Goal: Task Accomplishment & Management: Manage account settings

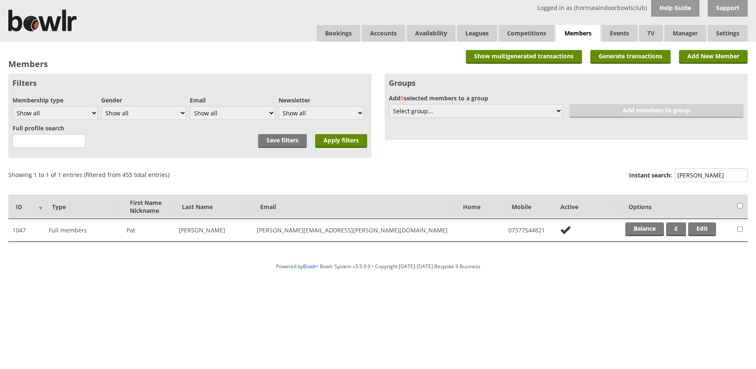
drag, startPoint x: 711, startPoint y: 174, endPoint x: 665, endPoint y: 163, distance: 46.9
click at [667, 176] on label "Instant search: [PERSON_NAME]" at bounding box center [688, 176] width 119 height 16
drag, startPoint x: 702, startPoint y: 179, endPoint x: 654, endPoint y: 174, distance: 48.1
click at [654, 174] on label "Instant search: hardak" at bounding box center [688, 176] width 119 height 16
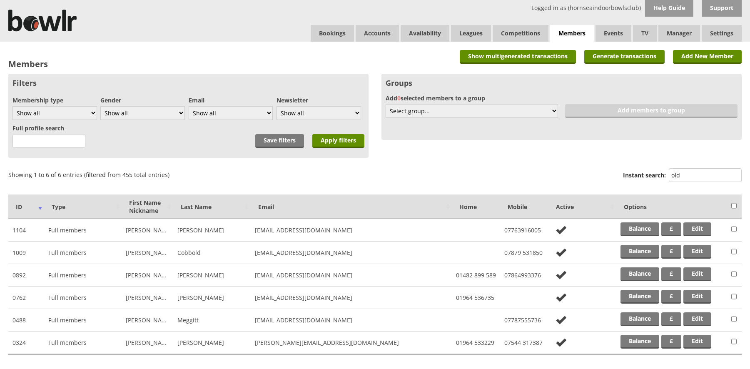
drag, startPoint x: 684, startPoint y: 173, endPoint x: 653, endPoint y: 181, distance: 31.4
click at [653, 181] on label "Instant search: old" at bounding box center [682, 176] width 119 height 16
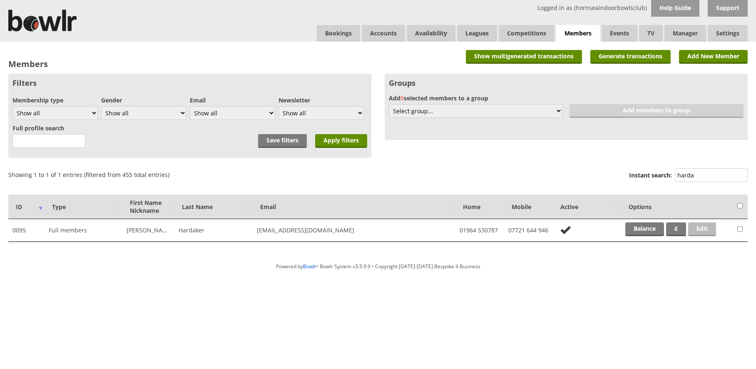
type input "harda"
click at [697, 228] on link "Edit" at bounding box center [702, 229] width 28 height 14
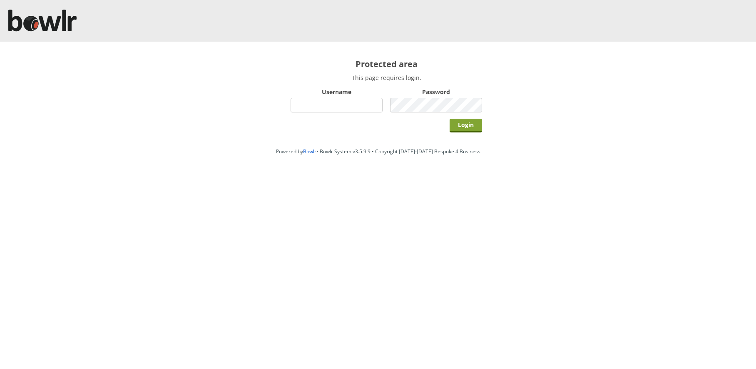
type input "hornseaindoorbowlsclub"
click at [469, 127] on input "Login" at bounding box center [465, 126] width 32 height 14
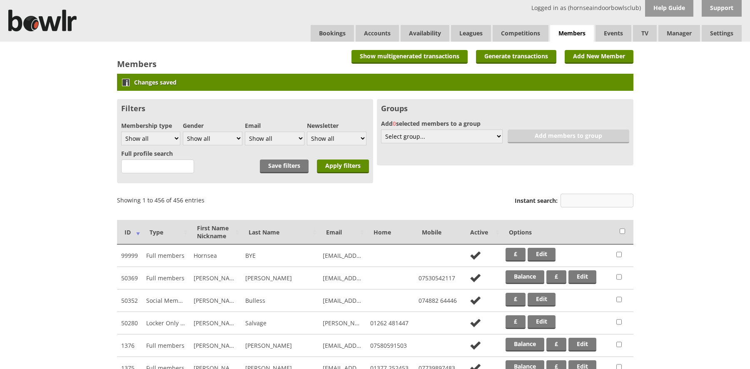
click at [581, 197] on input "Instant search:" at bounding box center [596, 201] width 73 height 14
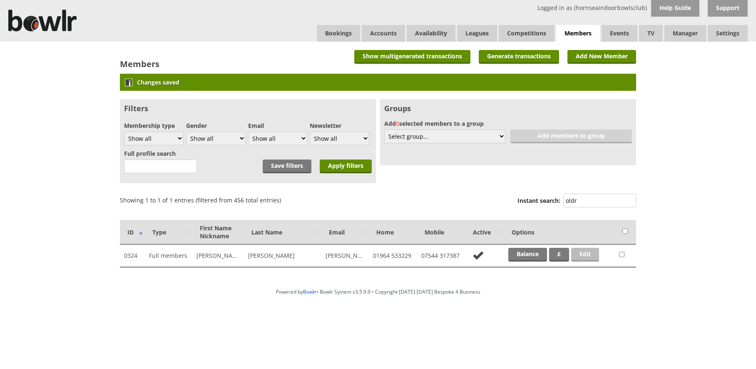
type input "oldr"
click at [578, 255] on link "Edit" at bounding box center [585, 255] width 28 height 14
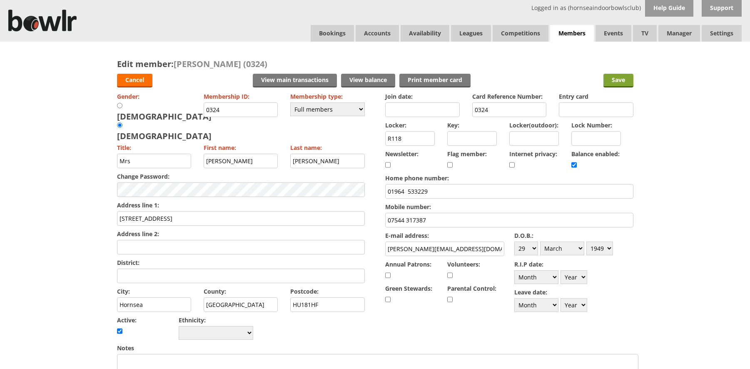
click at [621, 81] on input "Save" at bounding box center [618, 81] width 30 height 14
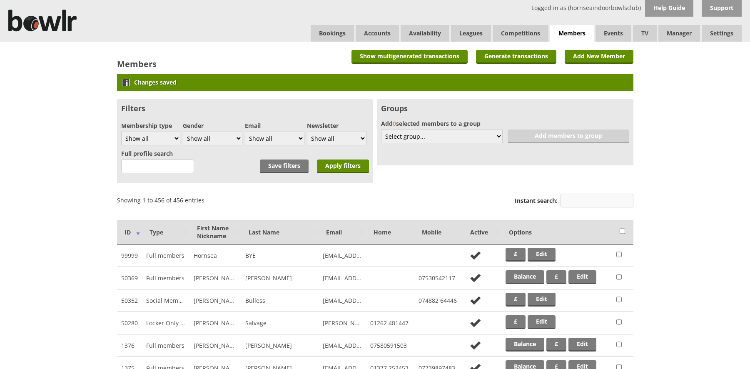
click at [589, 202] on input "Instant search:" at bounding box center [596, 201] width 73 height 14
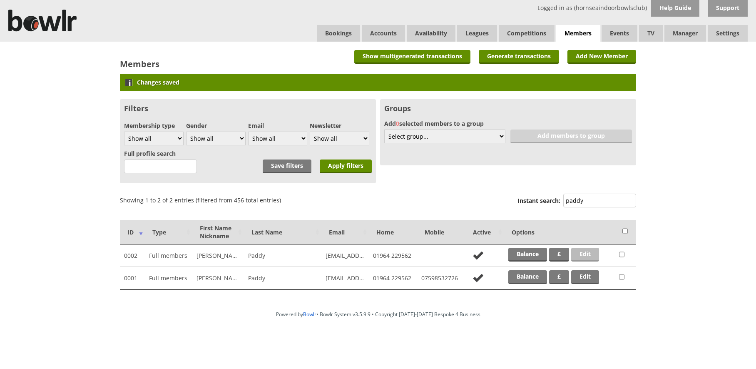
type input "paddy"
click at [580, 254] on link "Edit" at bounding box center [585, 255] width 28 height 14
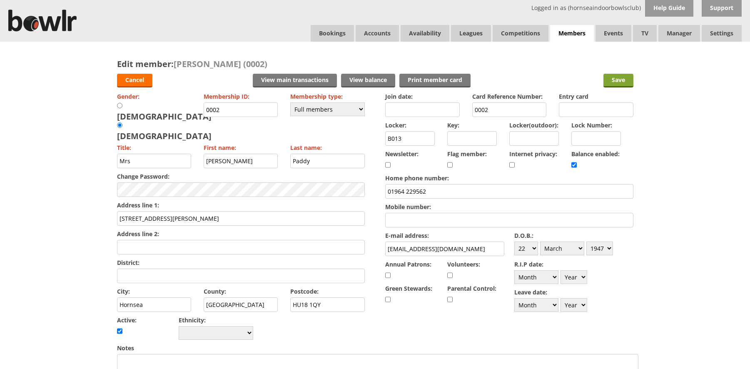
click at [625, 82] on input "Save" at bounding box center [618, 81] width 30 height 14
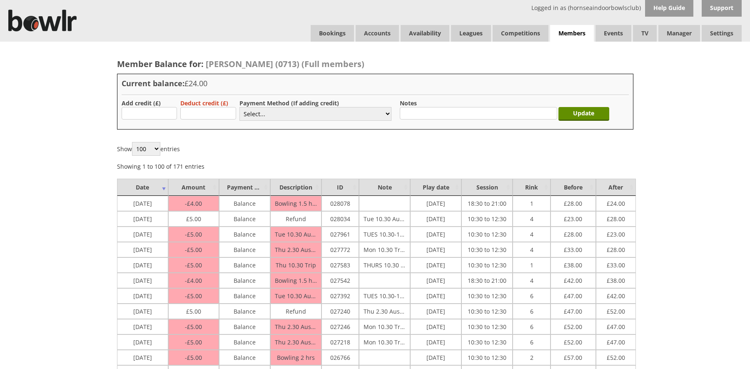
scroll to position [166, 0]
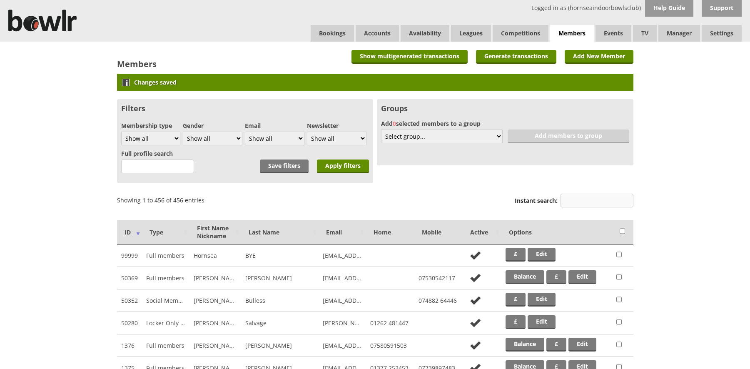
click at [588, 201] on input "Instant search:" at bounding box center [596, 201] width 73 height 14
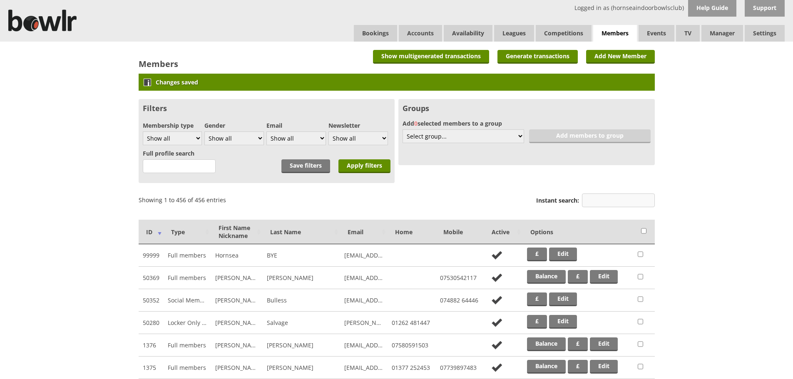
click at [601, 196] on input "Instant search:" at bounding box center [618, 201] width 73 height 14
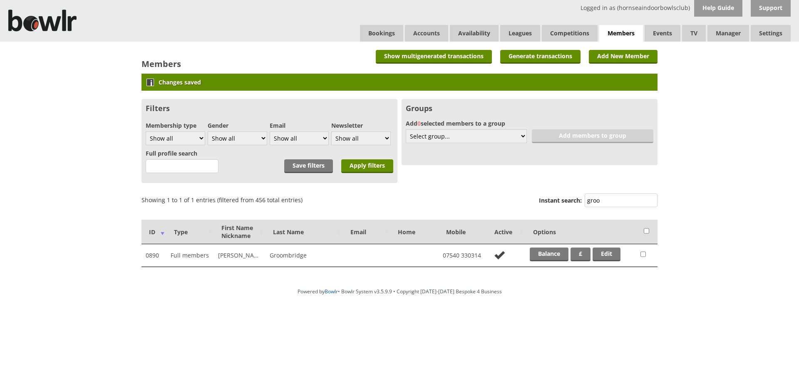
drag, startPoint x: 605, startPoint y: 200, endPoint x: 570, endPoint y: 197, distance: 35.5
click at [570, 197] on label "Instant search: groo" at bounding box center [598, 202] width 119 height 16
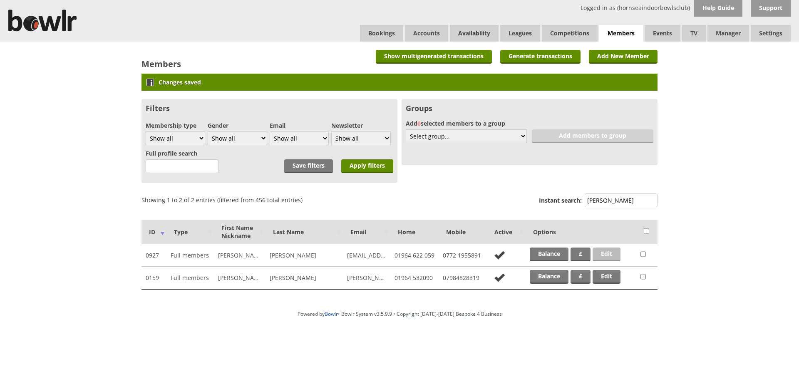
type input "sutt"
click at [613, 255] on link "Edit" at bounding box center [607, 255] width 28 height 14
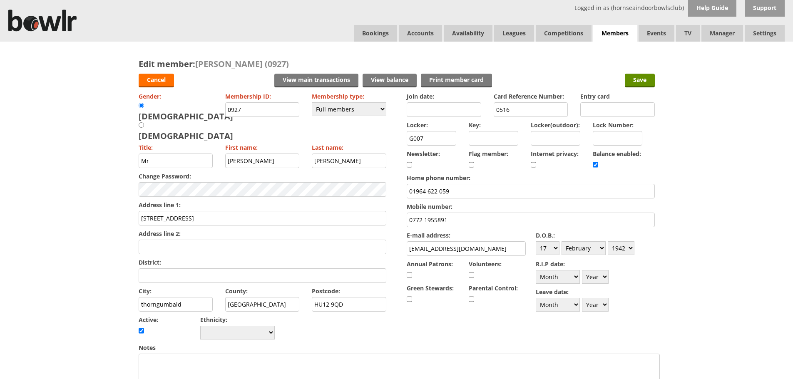
drag, startPoint x: 473, startPoint y: 250, endPoint x: 408, endPoint y: 248, distance: 65.0
click at [408, 248] on input "[EMAIL_ADDRESS][DOMAIN_NAME]" at bounding box center [466, 248] width 119 height 15
click at [645, 80] on input "Save" at bounding box center [640, 81] width 30 height 14
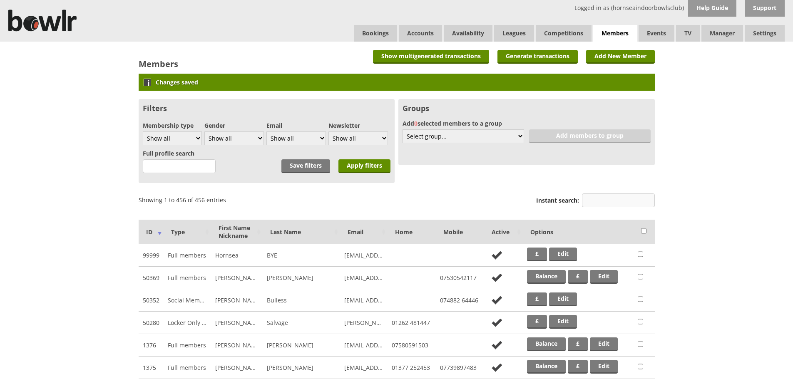
click at [603, 204] on input "Instant search:" at bounding box center [618, 201] width 73 height 14
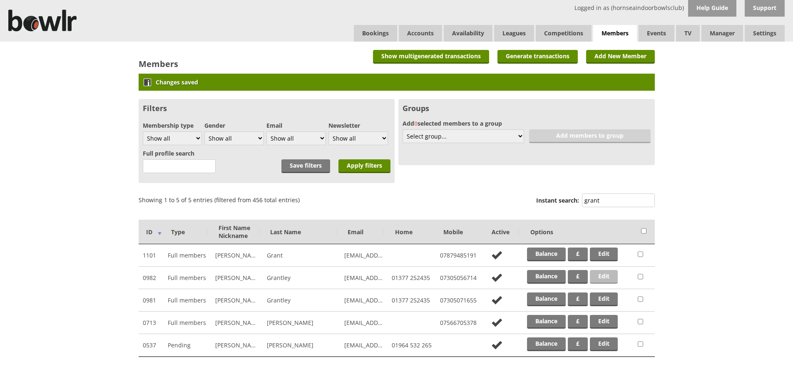
type input "grant"
click at [607, 276] on link "Edit" at bounding box center [604, 277] width 28 height 14
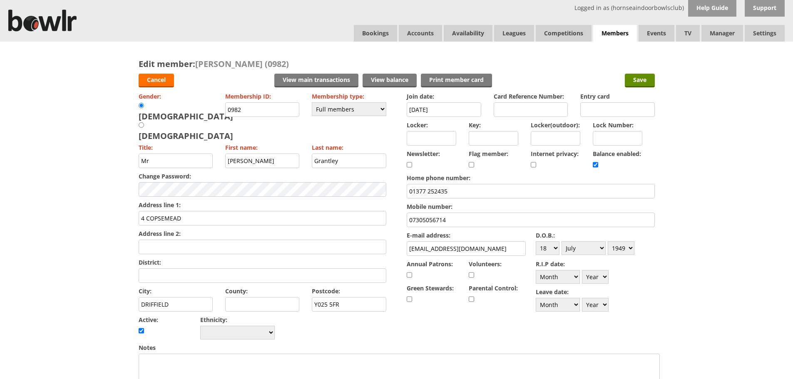
drag, startPoint x: 491, startPoint y: 252, endPoint x: 400, endPoint y: 248, distance: 90.8
click at [400, 248] on form "Cancel View main transactions View balance Print member card Save Gender: Male …" at bounding box center [397, 368] width 516 height 596
click at [643, 81] on input "Save" at bounding box center [640, 81] width 30 height 14
click at [633, 81] on input "Save" at bounding box center [640, 81] width 30 height 14
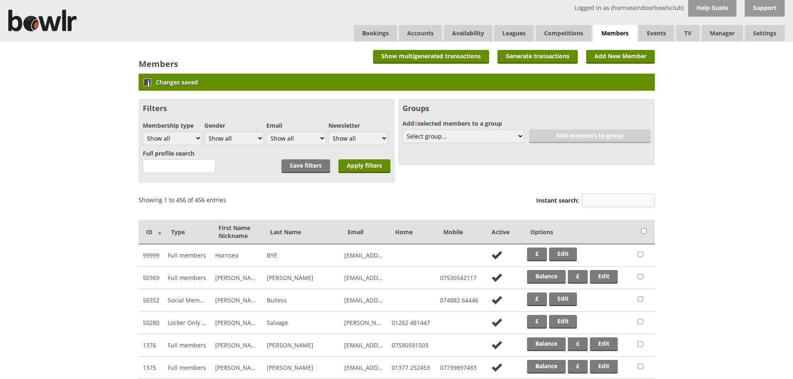
click at [594, 201] on input "Instant search:" at bounding box center [618, 201] width 73 height 14
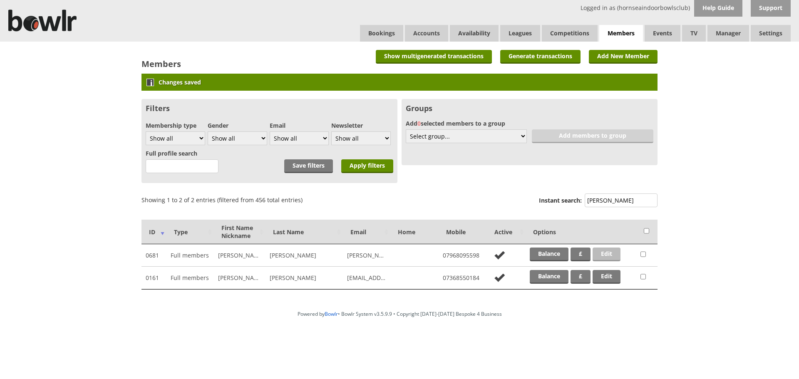
type input "parker"
click at [600, 252] on link "Edit" at bounding box center [607, 255] width 28 height 14
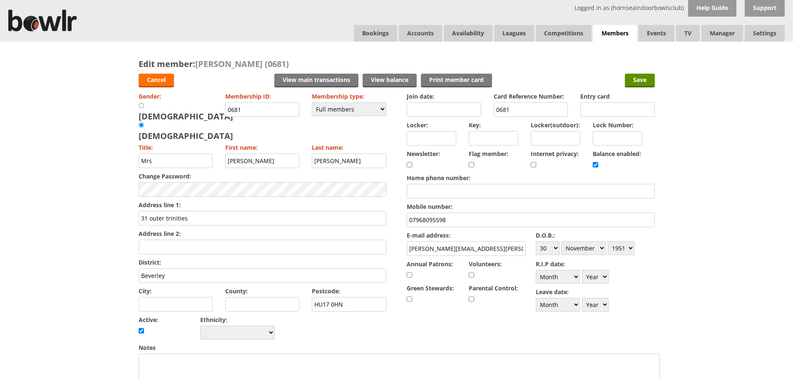
drag, startPoint x: 487, startPoint y: 251, endPoint x: 391, endPoint y: 246, distance: 96.7
click at [391, 246] on form "Cancel View main transactions View balance Print member card Save Gender: [DEMO…" at bounding box center [397, 368] width 516 height 596
click at [636, 80] on input "Save" at bounding box center [640, 81] width 30 height 14
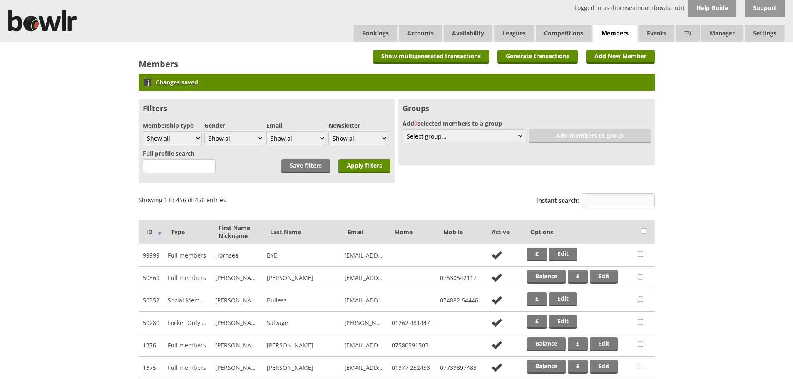
click at [592, 202] on input "Instant search:" at bounding box center [618, 201] width 73 height 14
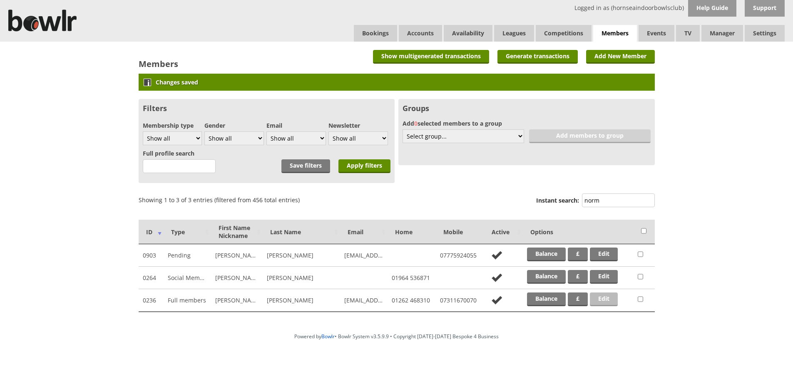
type input "norm"
click at [603, 299] on link "Edit" at bounding box center [604, 300] width 28 height 14
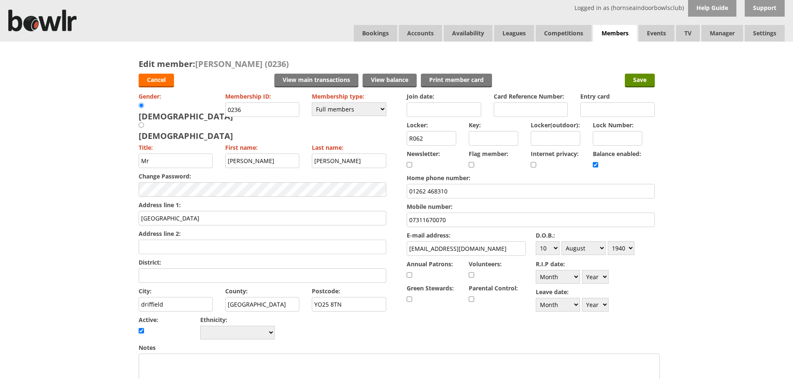
drag, startPoint x: 468, startPoint y: 248, endPoint x: 400, endPoint y: 254, distance: 68.1
click at [400, 254] on form "Cancel View main transactions View balance Print member card Save Gender: [DEMO…" at bounding box center [397, 368] width 516 height 596
click at [641, 79] on input "Save" at bounding box center [640, 81] width 30 height 14
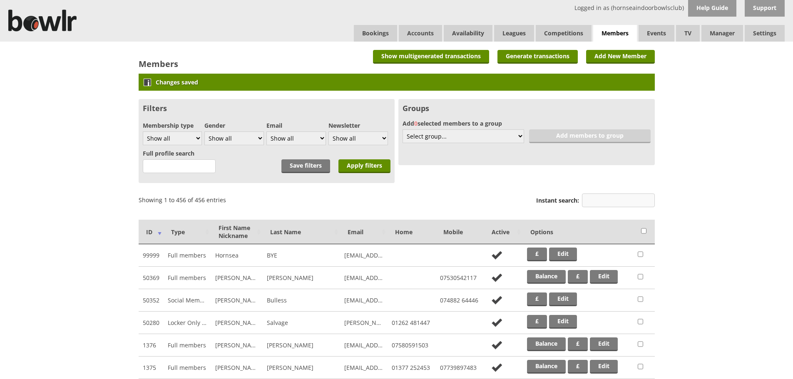
click at [592, 203] on input "Instant search:" at bounding box center [618, 201] width 73 height 14
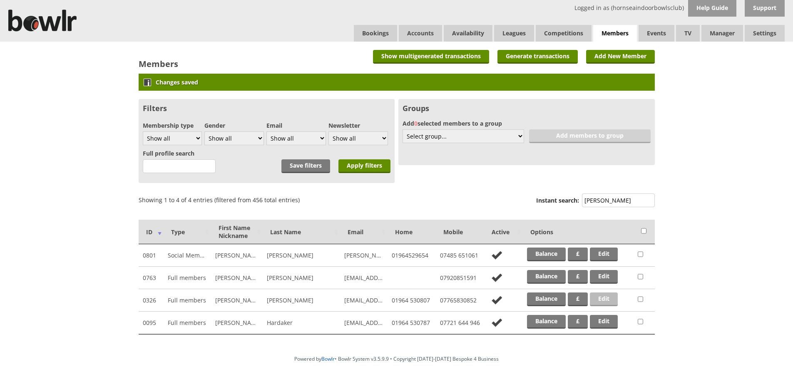
type input "aker"
click at [604, 300] on link "Edit" at bounding box center [604, 300] width 28 height 14
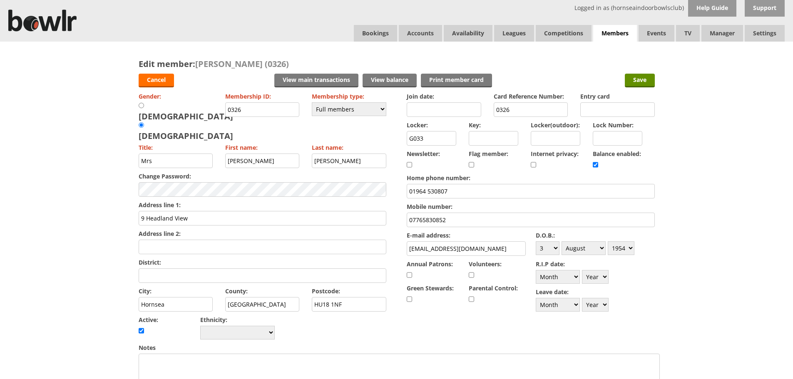
drag, startPoint x: 496, startPoint y: 251, endPoint x: 383, endPoint y: 249, distance: 113.2
click at [383, 249] on form "Cancel View main transactions View balance Print member card Save Gender: Male …" at bounding box center [397, 368] width 516 height 596
click at [632, 79] on input "Save" at bounding box center [640, 81] width 30 height 14
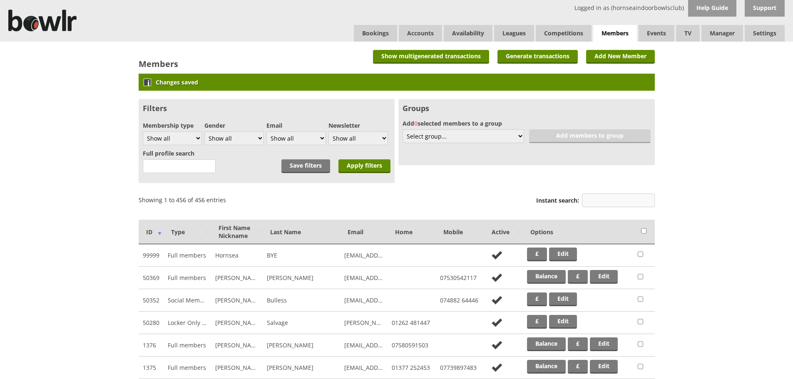
click at [614, 199] on input "Instant search:" at bounding box center [618, 201] width 73 height 14
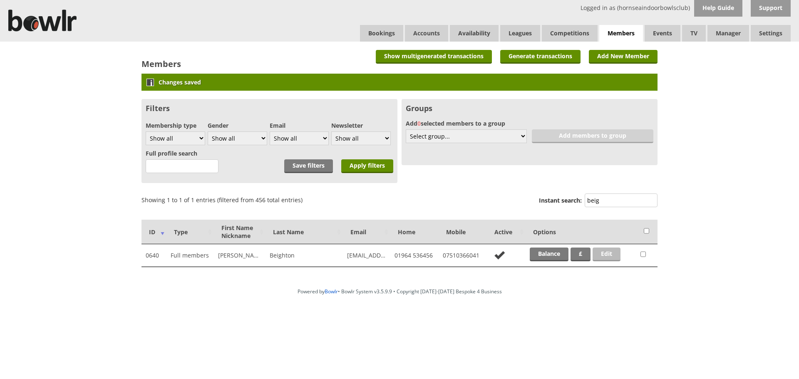
type input "beig"
click at [614, 251] on link "Edit" at bounding box center [607, 255] width 28 height 14
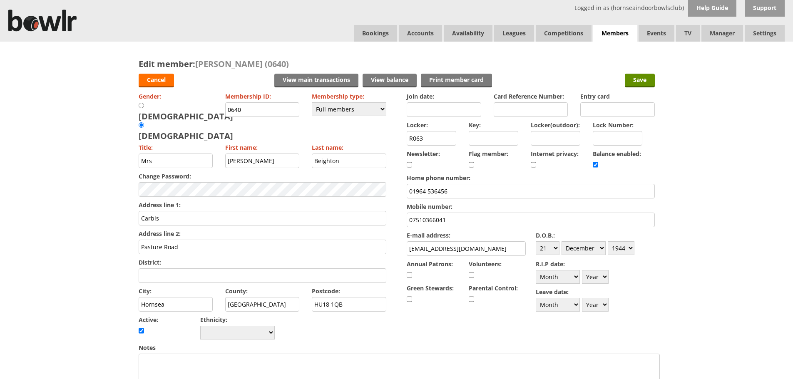
drag, startPoint x: 498, startPoint y: 249, endPoint x: 398, endPoint y: 246, distance: 99.9
click at [398, 246] on form "Cancel View main transactions View balance Print member card Save Gender: [DEMO…" at bounding box center [397, 368] width 516 height 596
click at [644, 79] on input "Save" at bounding box center [640, 81] width 30 height 14
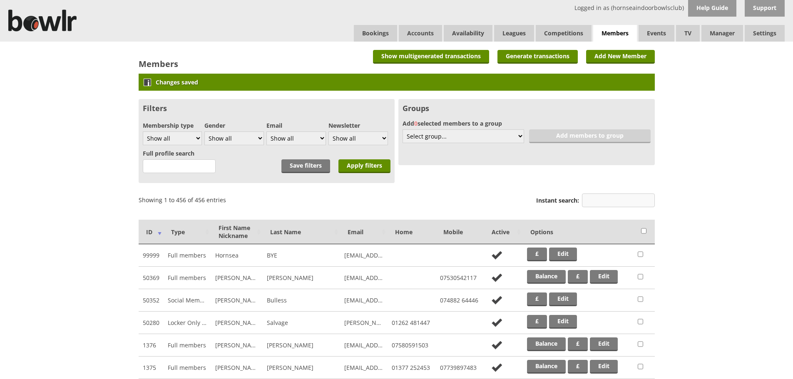
click at [606, 203] on input "Instant search:" at bounding box center [618, 201] width 73 height 14
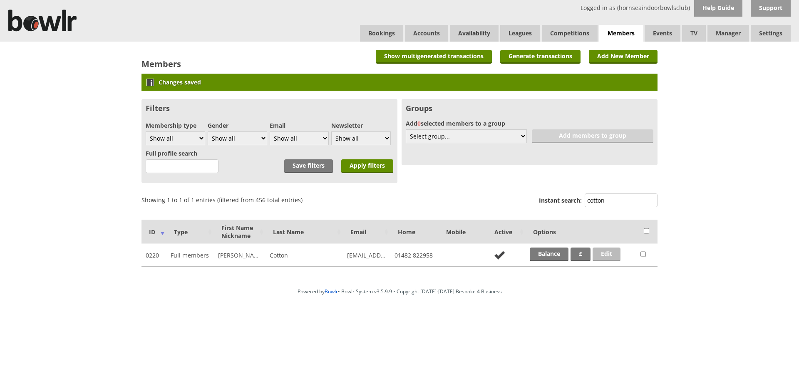
type input "cotton"
click at [602, 253] on link "Edit" at bounding box center [607, 255] width 28 height 14
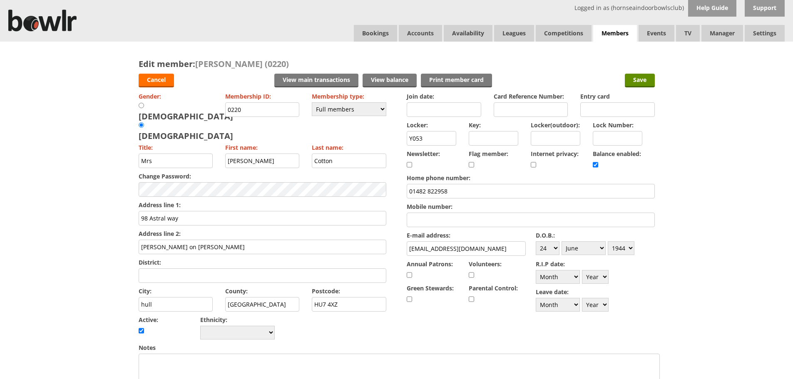
drag, startPoint x: 494, startPoint y: 250, endPoint x: 404, endPoint y: 250, distance: 90.3
click at [404, 250] on form "Cancel View main transactions View balance Print member card Save Gender: [DEMO…" at bounding box center [397, 368] width 516 height 596
click at [648, 81] on input "Save" at bounding box center [640, 81] width 30 height 14
